Goal: Navigation & Orientation: Find specific page/section

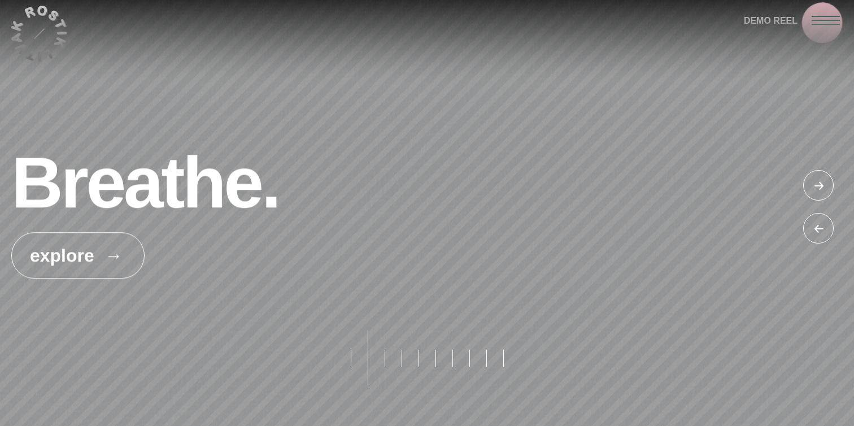
click at [822, 22] on div at bounding box center [832, 20] width 42 height 40
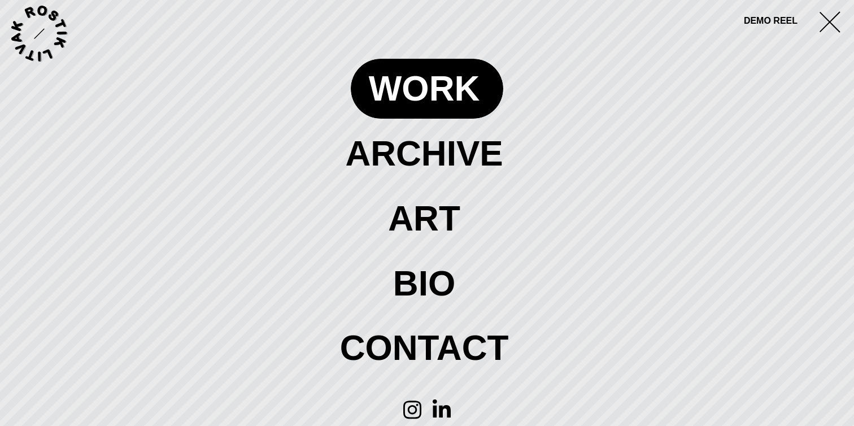
click at [412, 94] on span at bounding box center [427, 89] width 152 height 60
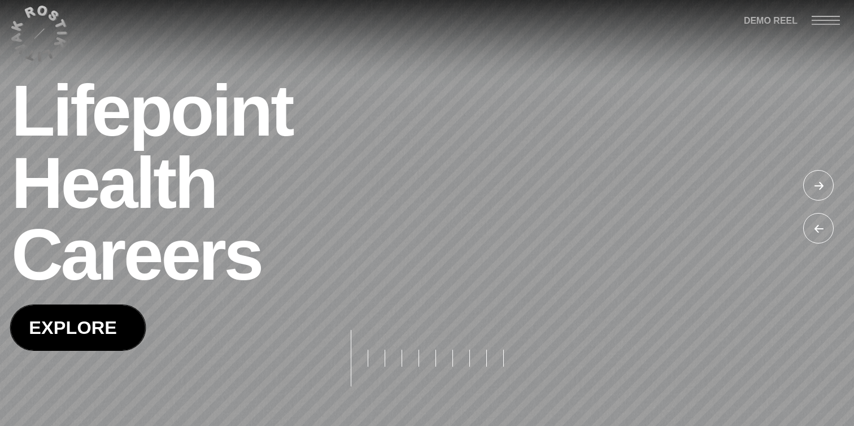
click at [80, 323] on span at bounding box center [78, 327] width 134 height 45
